Goal: Task Accomplishment & Management: Manage account settings

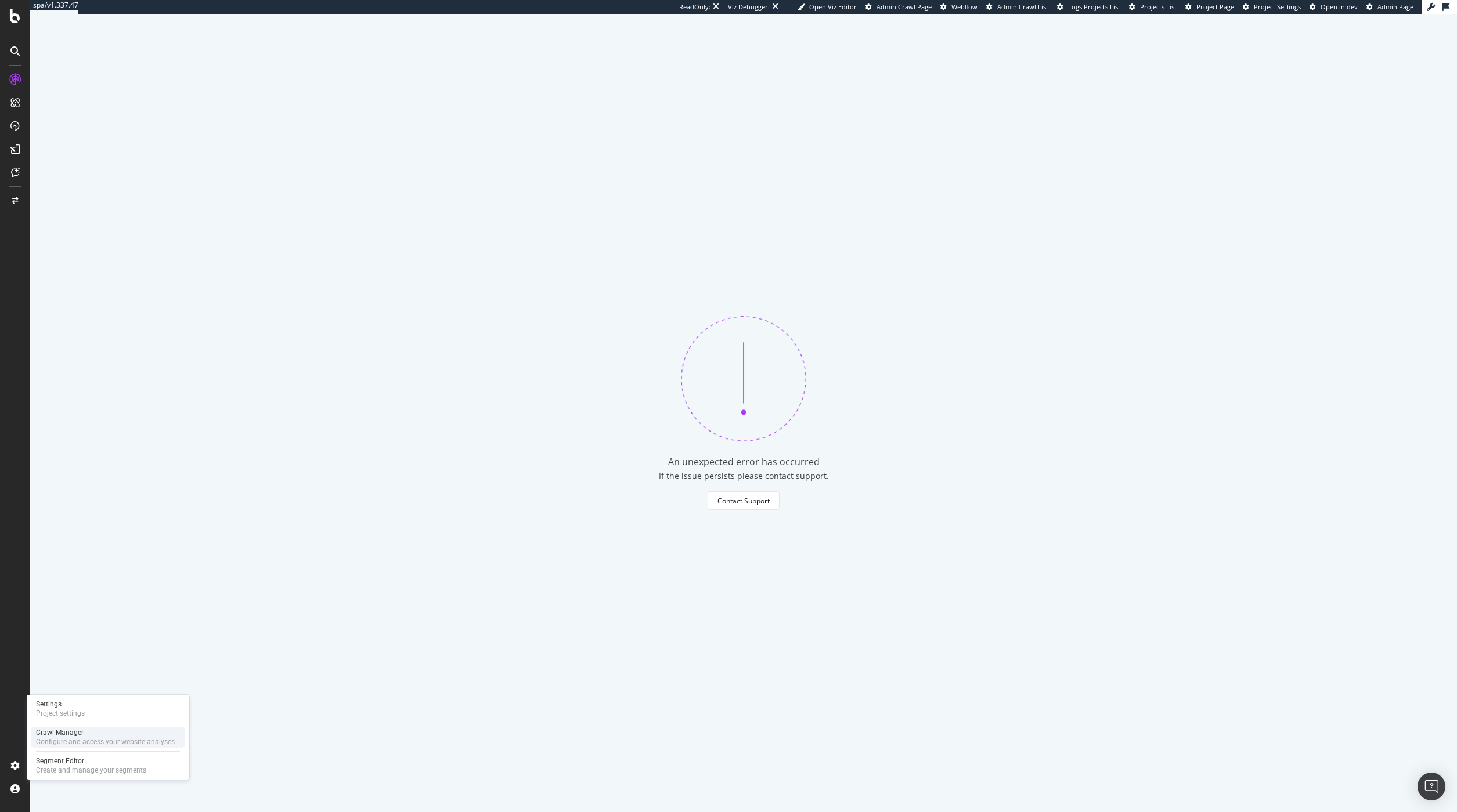
click at [71, 734] on div "Crawl Manager" at bounding box center [105, 732] width 139 height 9
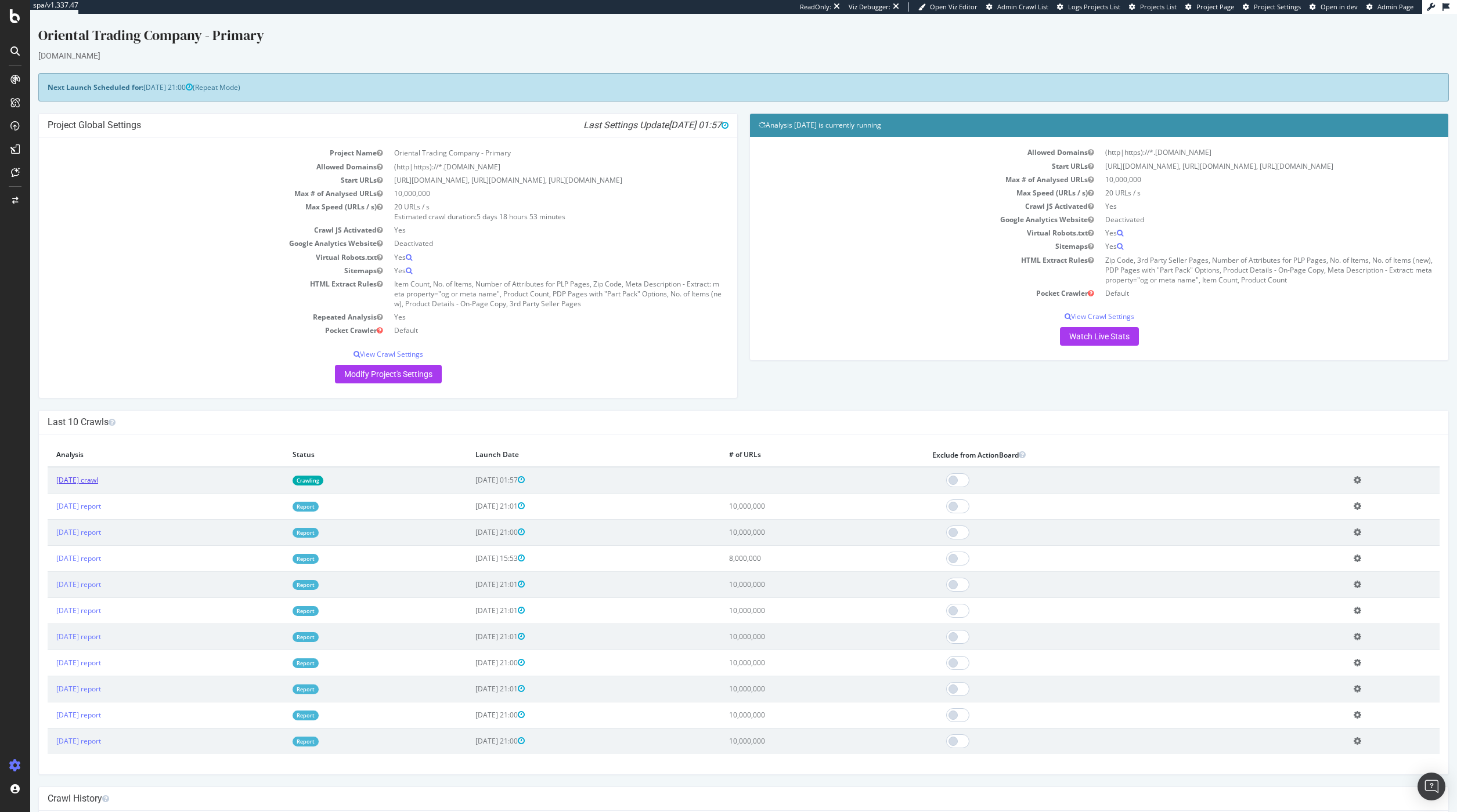
click at [98, 485] on link "[DATE] crawl" at bounding box center [77, 480] width 42 height 10
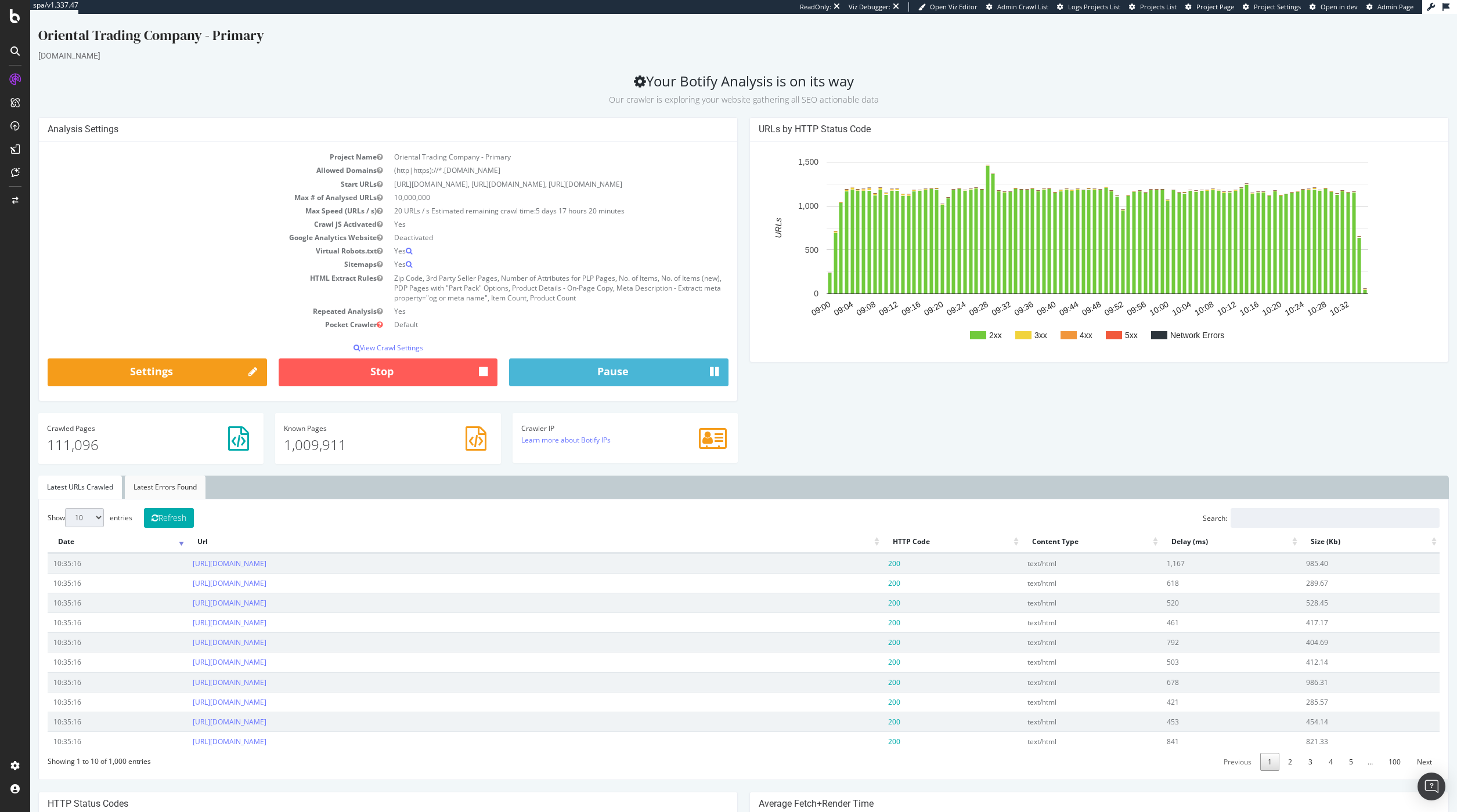
click at [185, 499] on link "Latest Errors Found" at bounding box center [165, 488] width 81 height 23
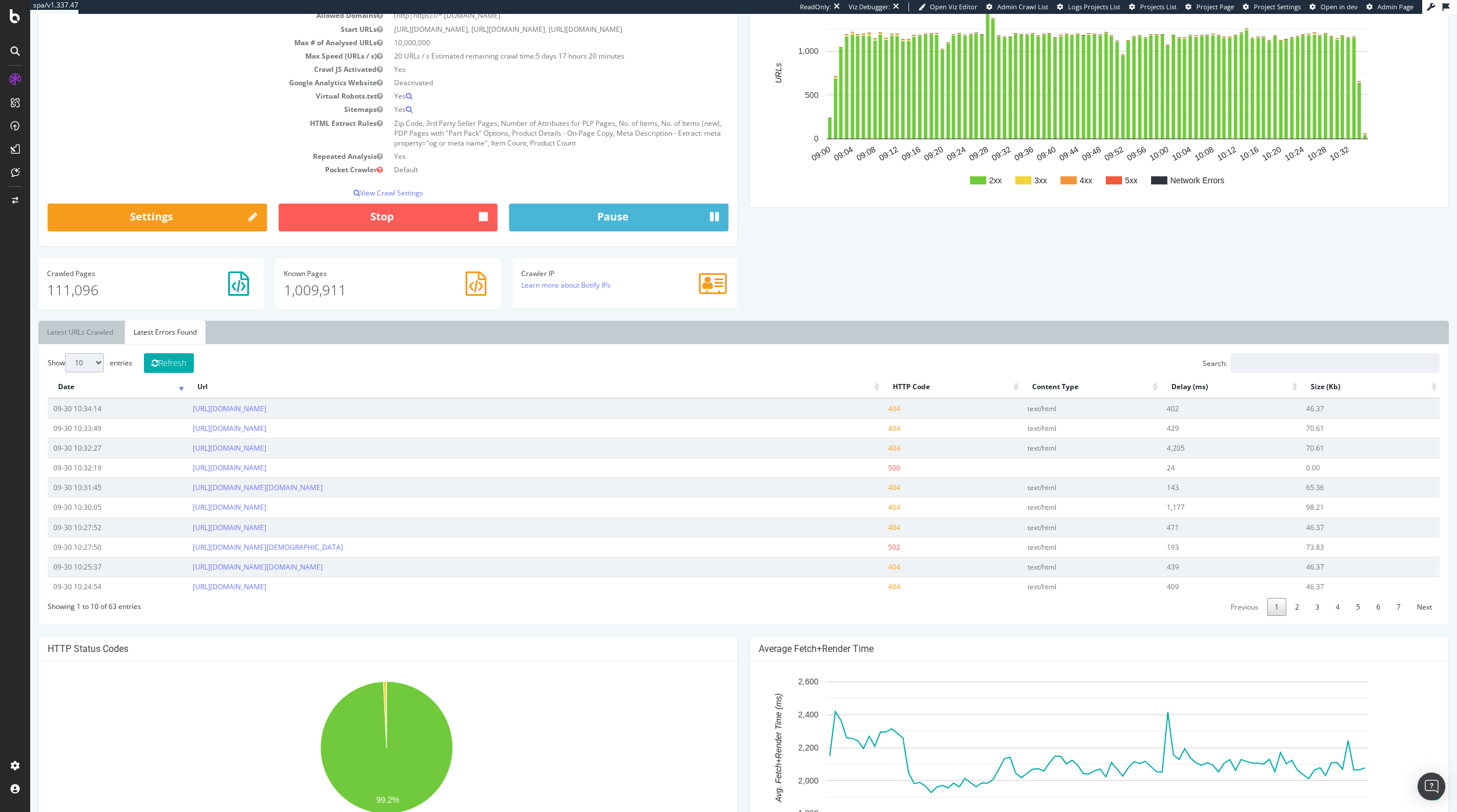
scroll to position [156, 0]
click at [1287, 616] on link "2" at bounding box center [1297, 606] width 19 height 18
click at [1314, 616] on link "3" at bounding box center [1317, 606] width 19 height 18
click at [1328, 616] on link "4" at bounding box center [1337, 606] width 19 height 18
click at [1348, 616] on link "5" at bounding box center [1358, 606] width 19 height 18
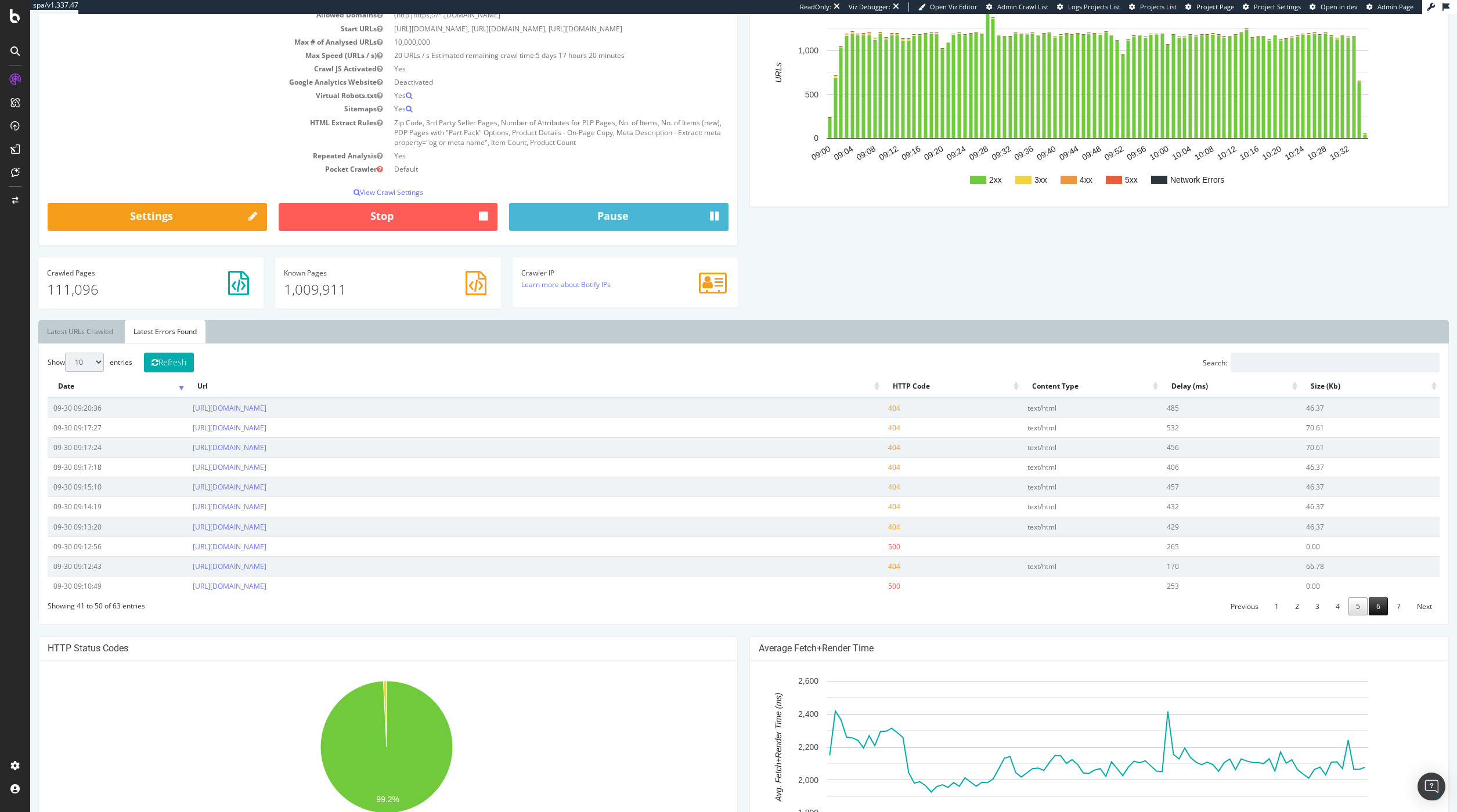
click at [1369, 616] on link "6" at bounding box center [1378, 606] width 19 height 18
click at [1389, 616] on link "7" at bounding box center [1399, 606] width 19 height 18
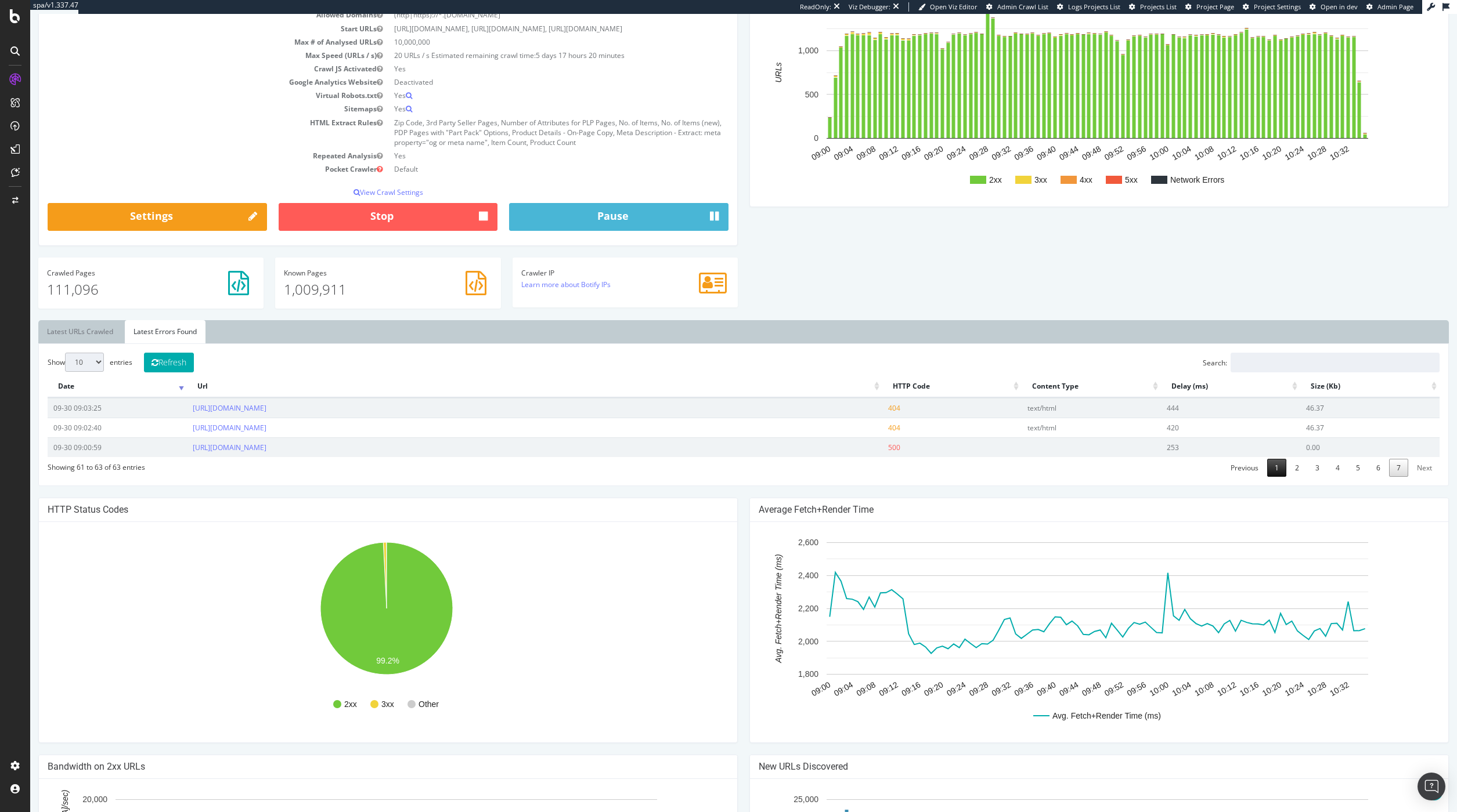
click at [1268, 477] on link "1" at bounding box center [1276, 468] width 19 height 18
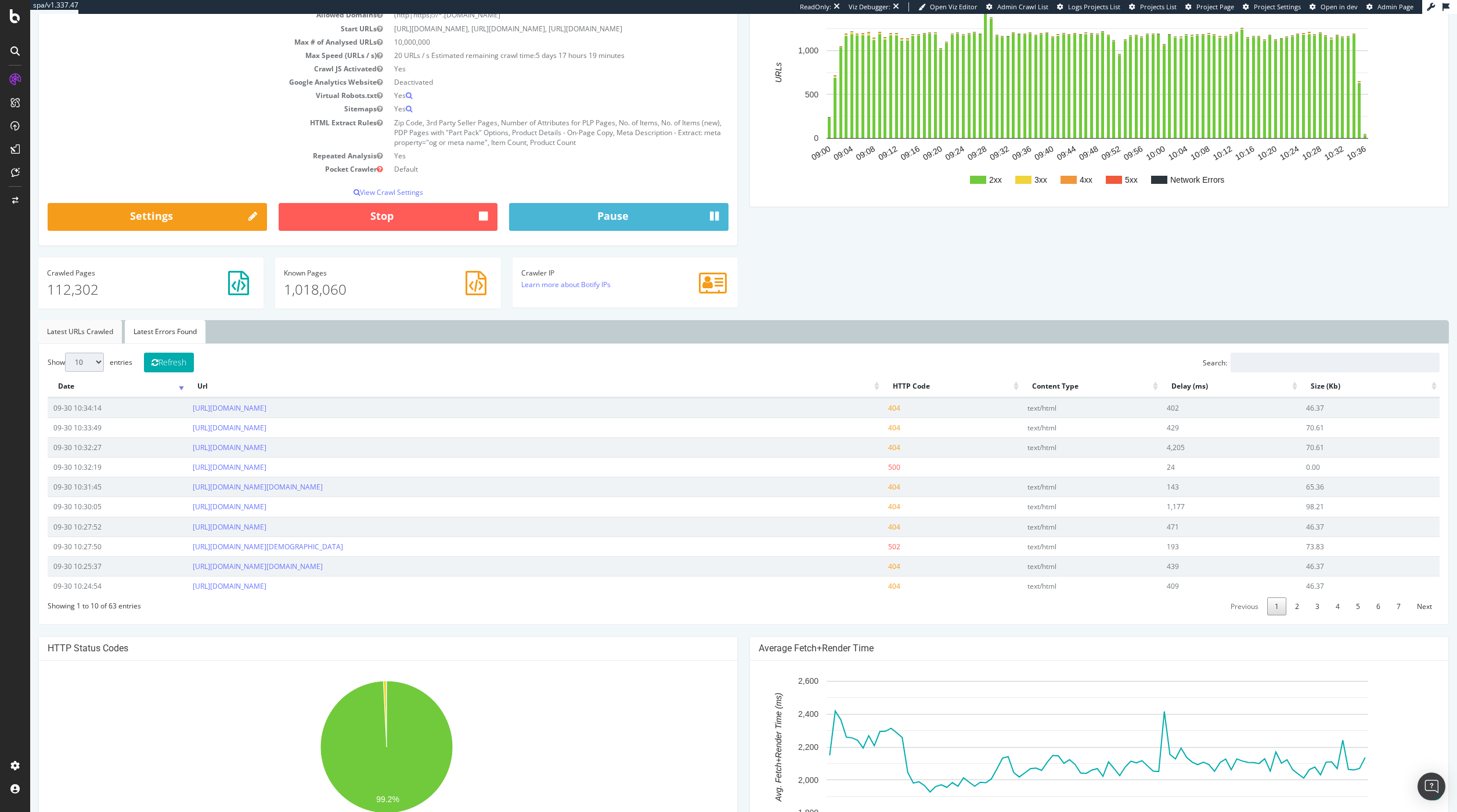
click at [85, 340] on link "Latest URLs Crawled" at bounding box center [80, 332] width 84 height 23
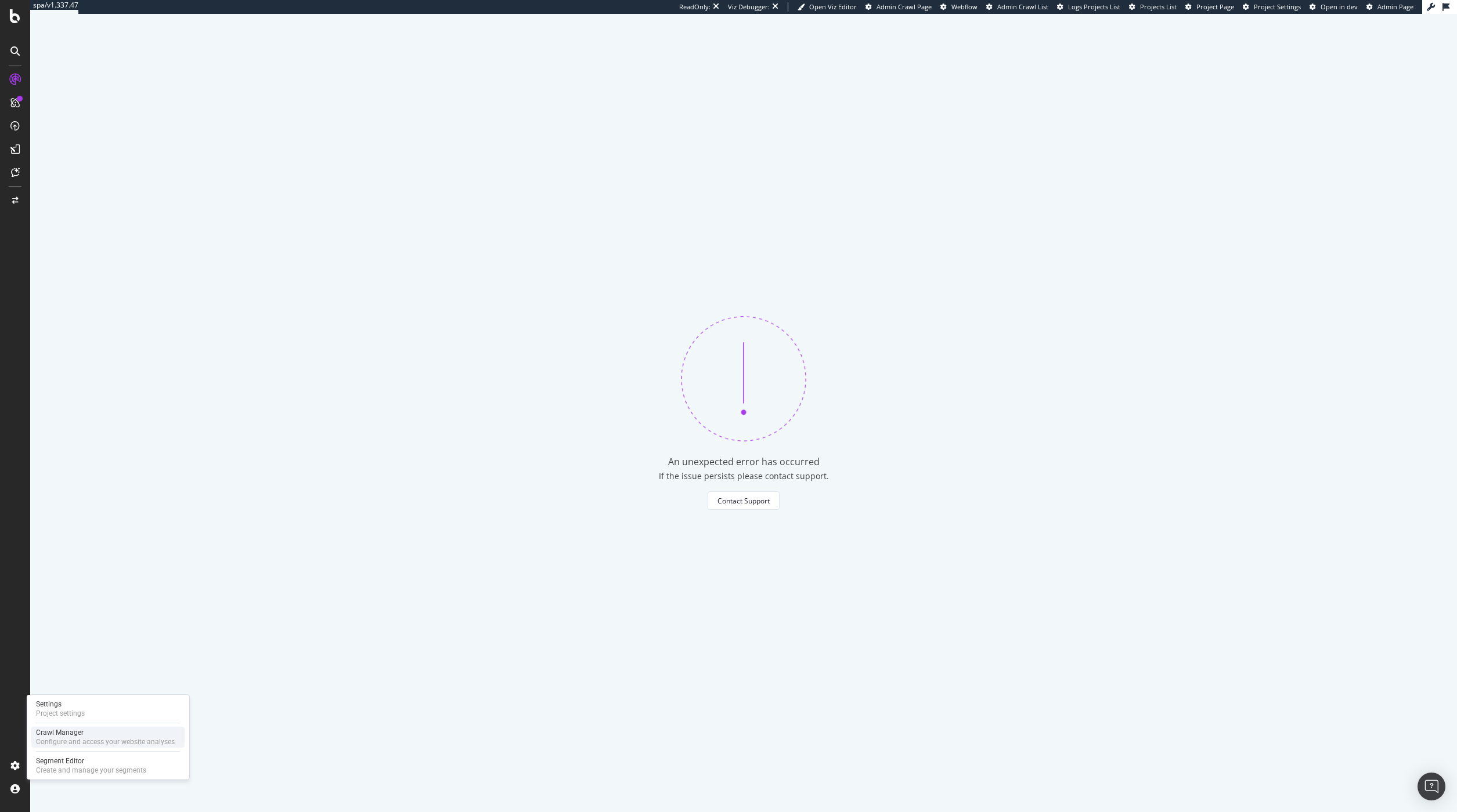
click at [85, 737] on div "Crawl Manager" at bounding box center [105, 732] width 139 height 9
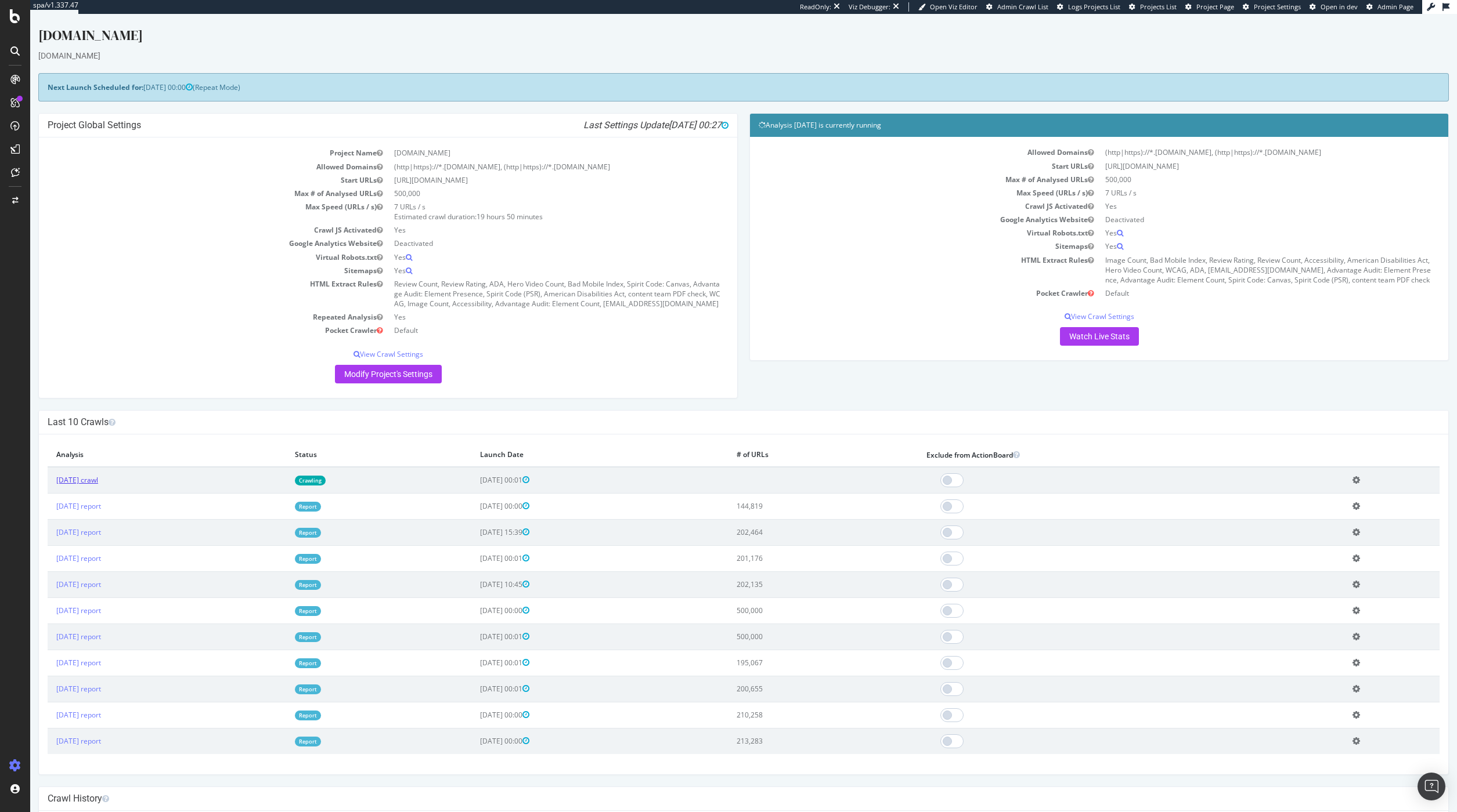
click at [78, 485] on link "[DATE] crawl" at bounding box center [77, 480] width 42 height 10
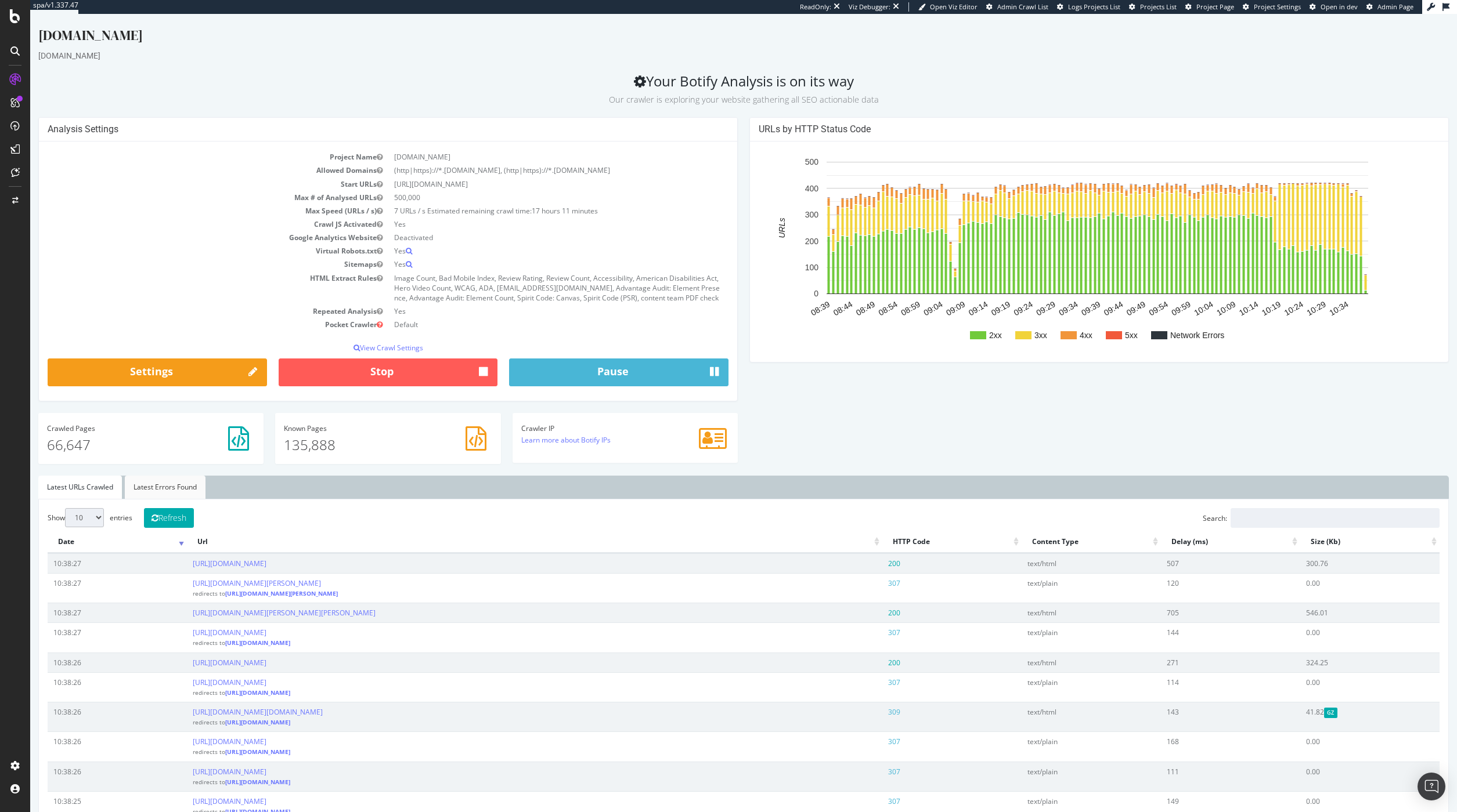
click at [144, 494] on link "Latest Errors Found" at bounding box center [165, 488] width 81 height 23
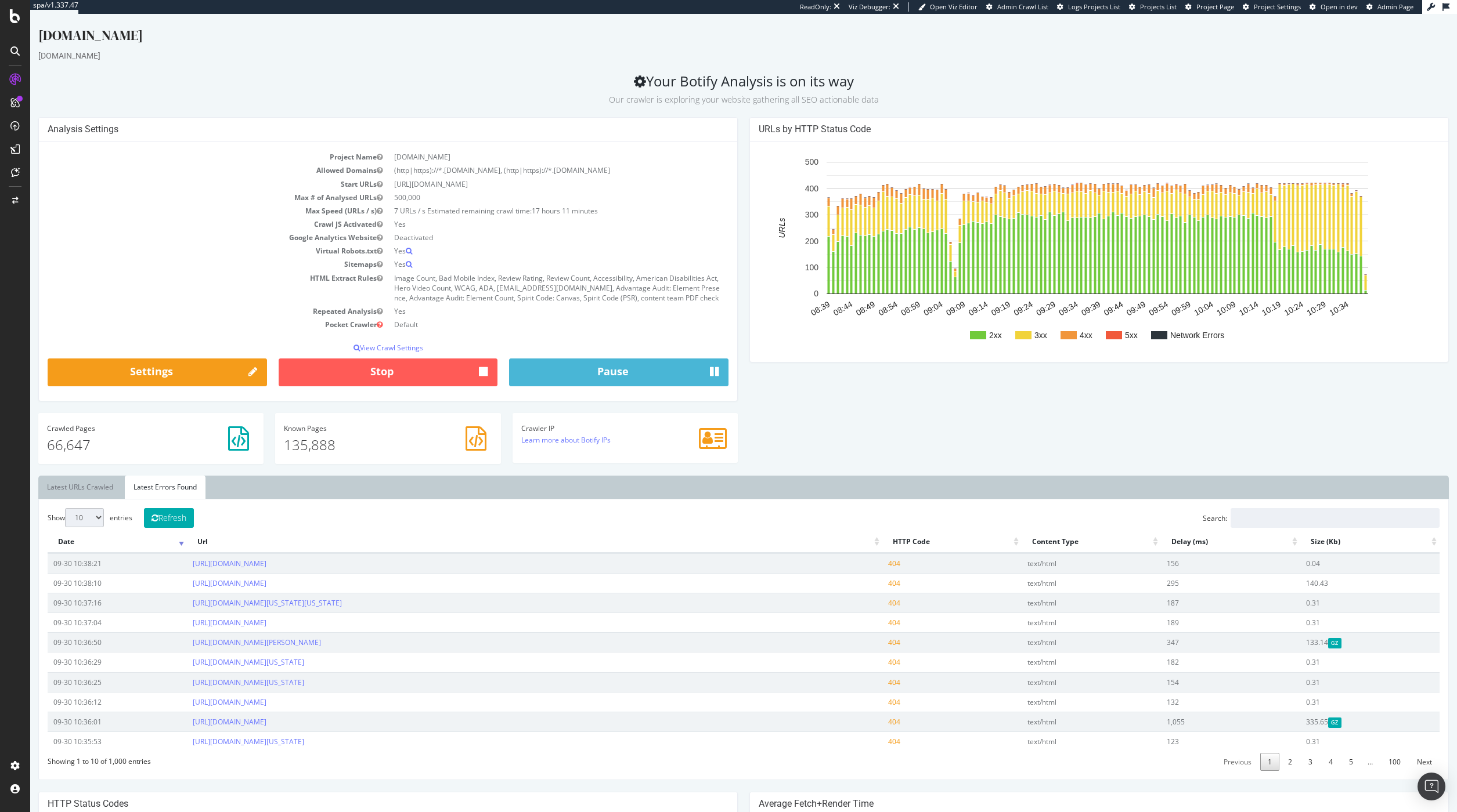
scroll to position [56, 0]
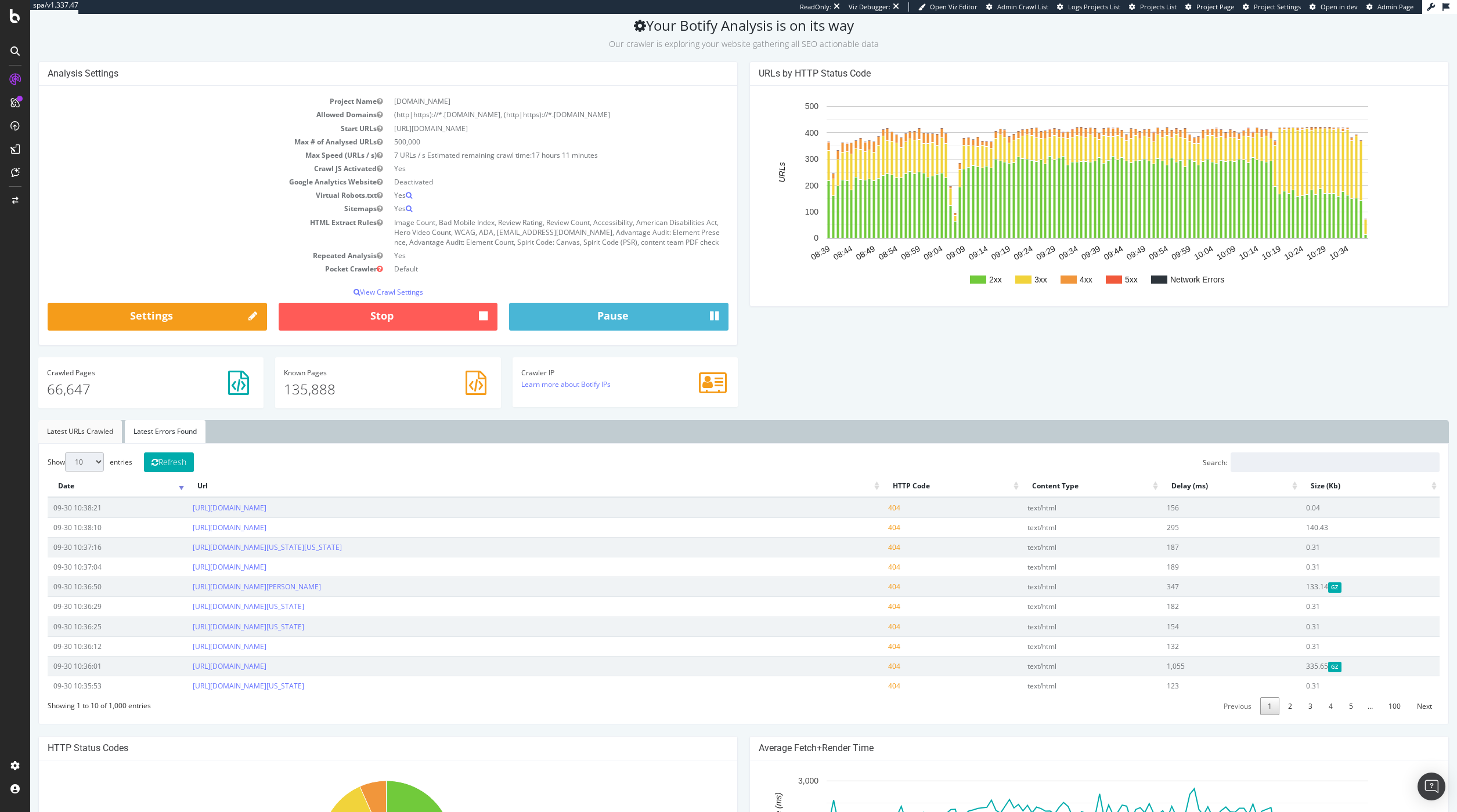
click at [97, 441] on link "Latest URLs Crawled" at bounding box center [80, 431] width 84 height 23
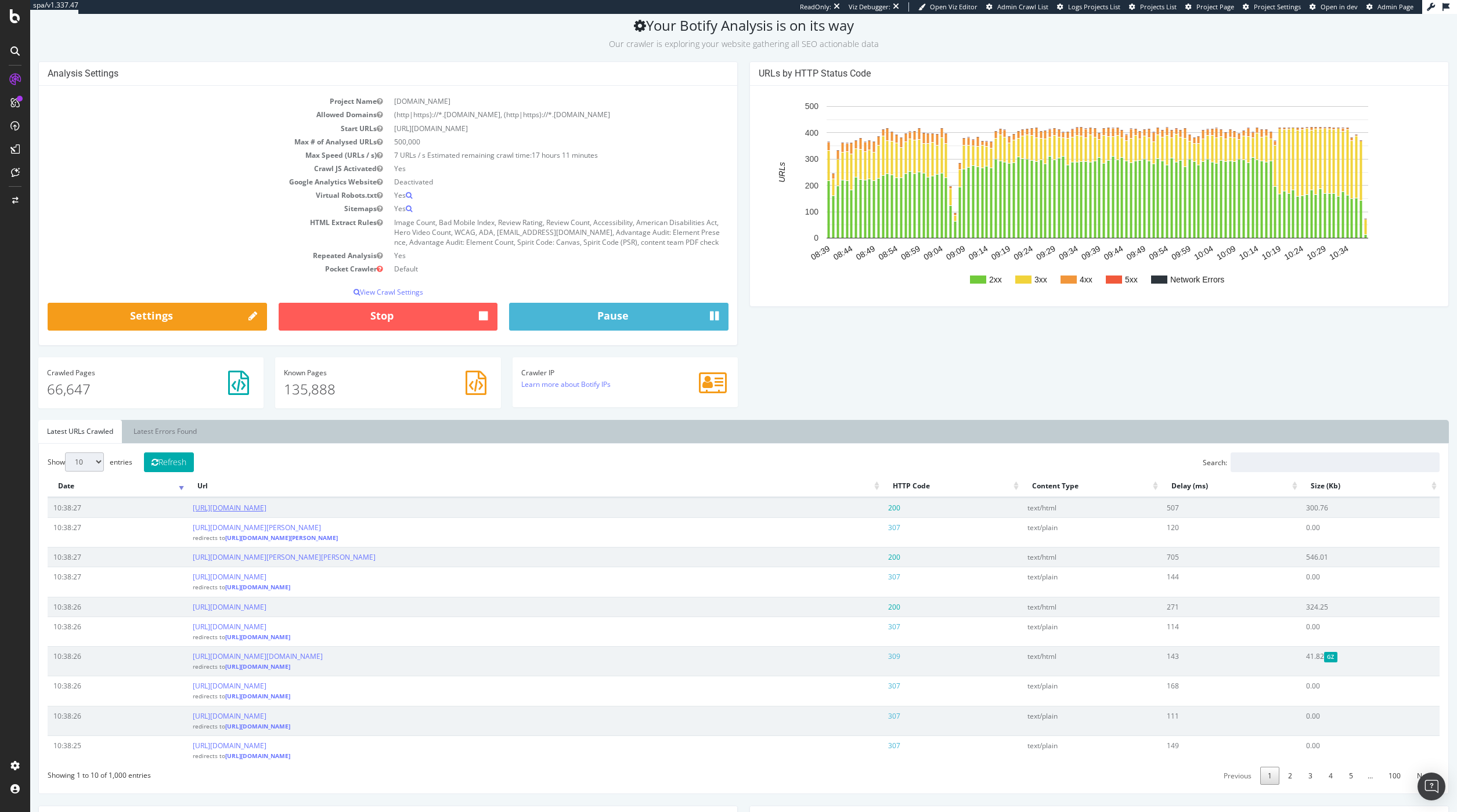
drag, startPoint x: 521, startPoint y: 507, endPoint x: 192, endPoint y: 509, distance: 329.0
click at [192, 509] on td "[URL][DOMAIN_NAME]" at bounding box center [535, 507] width 695 height 20
copy link "[URL][DOMAIN_NAME]"
click at [1318, 277] on rect "A chart." at bounding box center [1097, 196] width 677 height 203
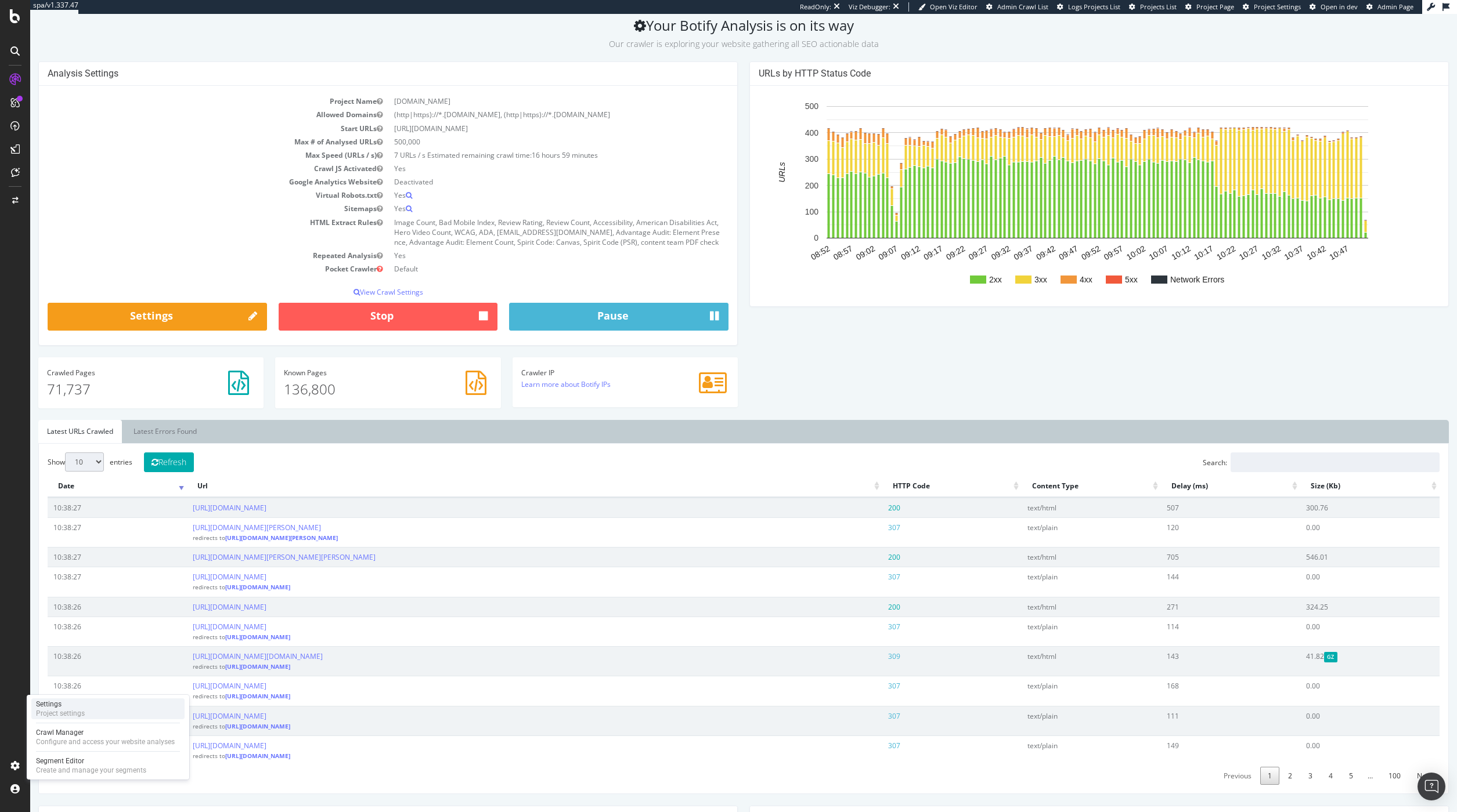
click at [89, 712] on div "Settings Project settings" at bounding box center [108, 709] width 153 height 21
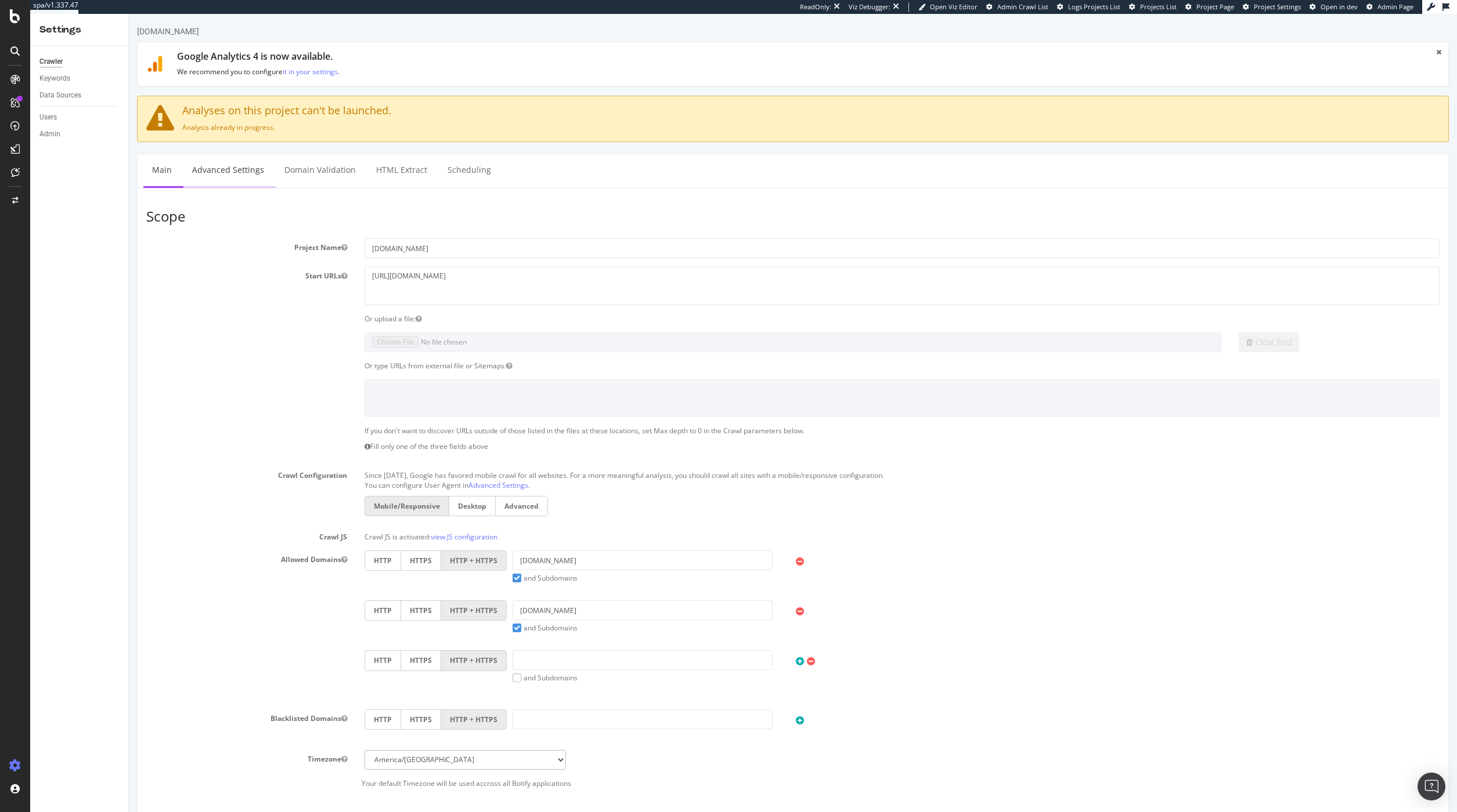
click at [243, 165] on link "Advanced Settings" at bounding box center [228, 170] width 89 height 32
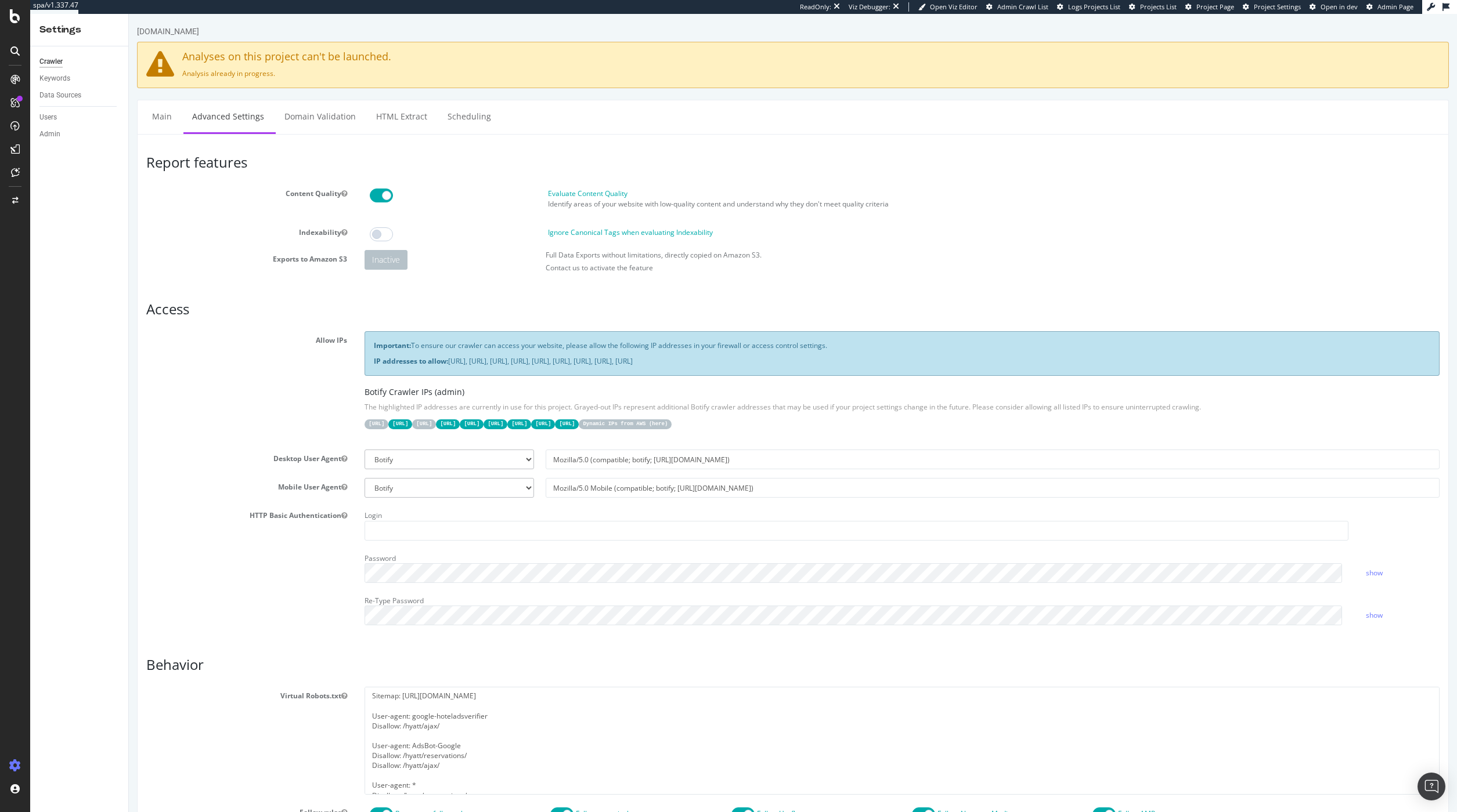
click at [1220, 9] on span "Project Page" at bounding box center [1215, 6] width 38 height 9
